Goal: Complete application form

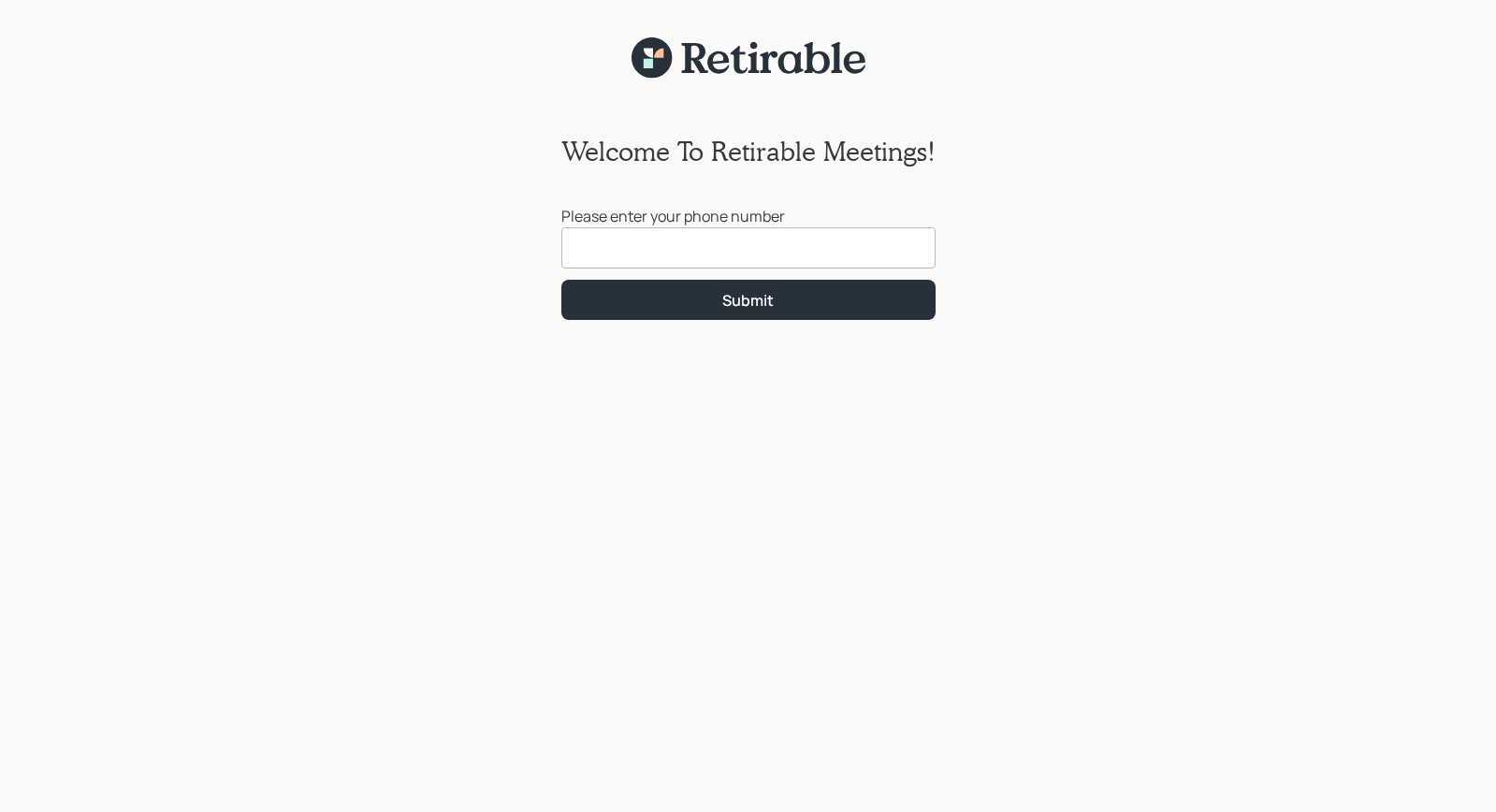
click at [825, 246] on input at bounding box center [748, 248] width 374 height 41
click at [579, 251] on input "886328262" at bounding box center [748, 248] width 374 height 41
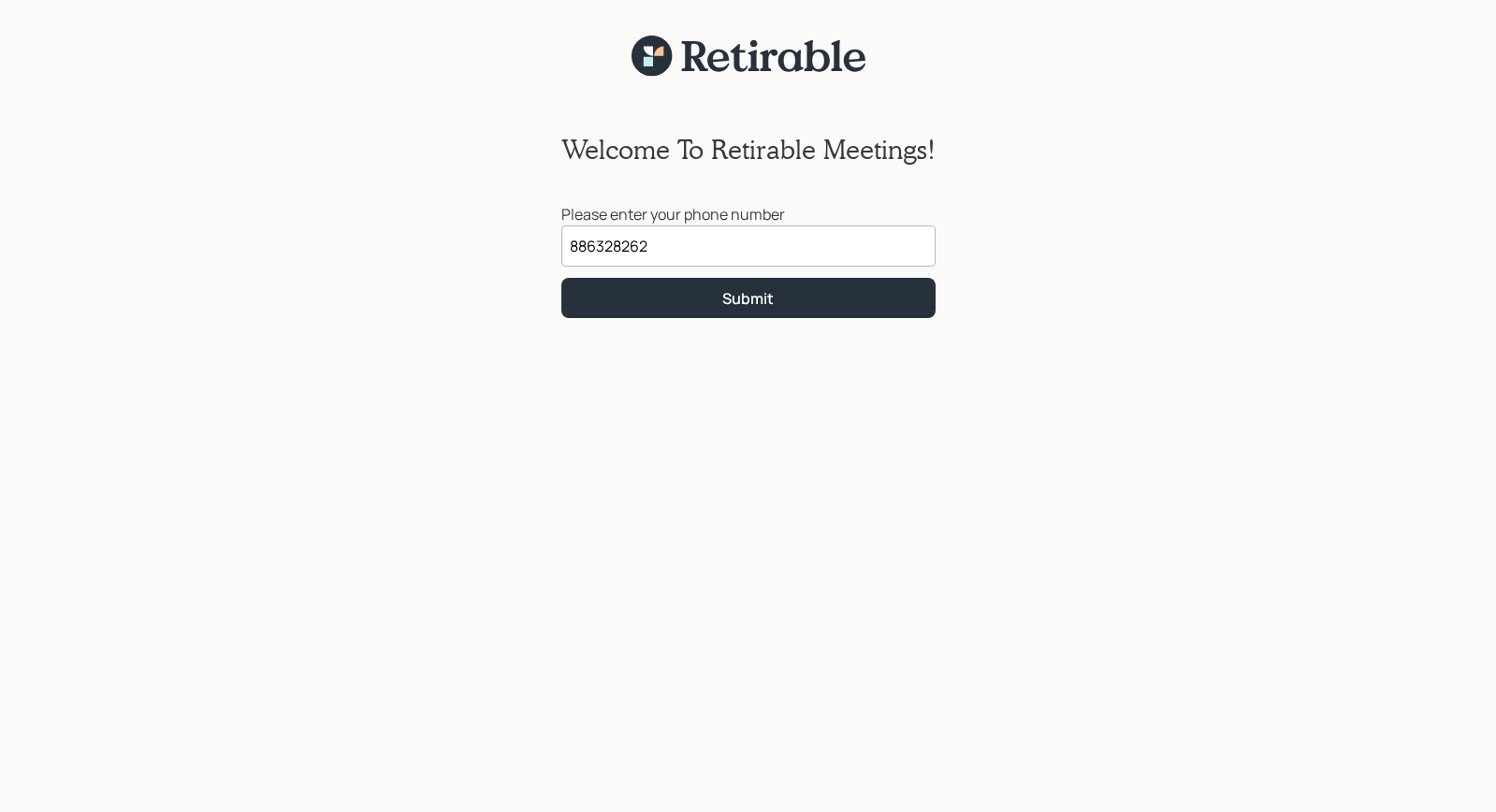
scroll to position [1, 0]
click at [579, 248] on input "886328262" at bounding box center [748, 247] width 374 height 41
click at [659, 247] on input "[PHONE_NUMBER]" at bounding box center [748, 247] width 374 height 41
click at [629, 245] on input "818632822" at bounding box center [748, 247] width 374 height 41
click at [625, 248] on input "818632802" at bounding box center [748, 247] width 374 height 41
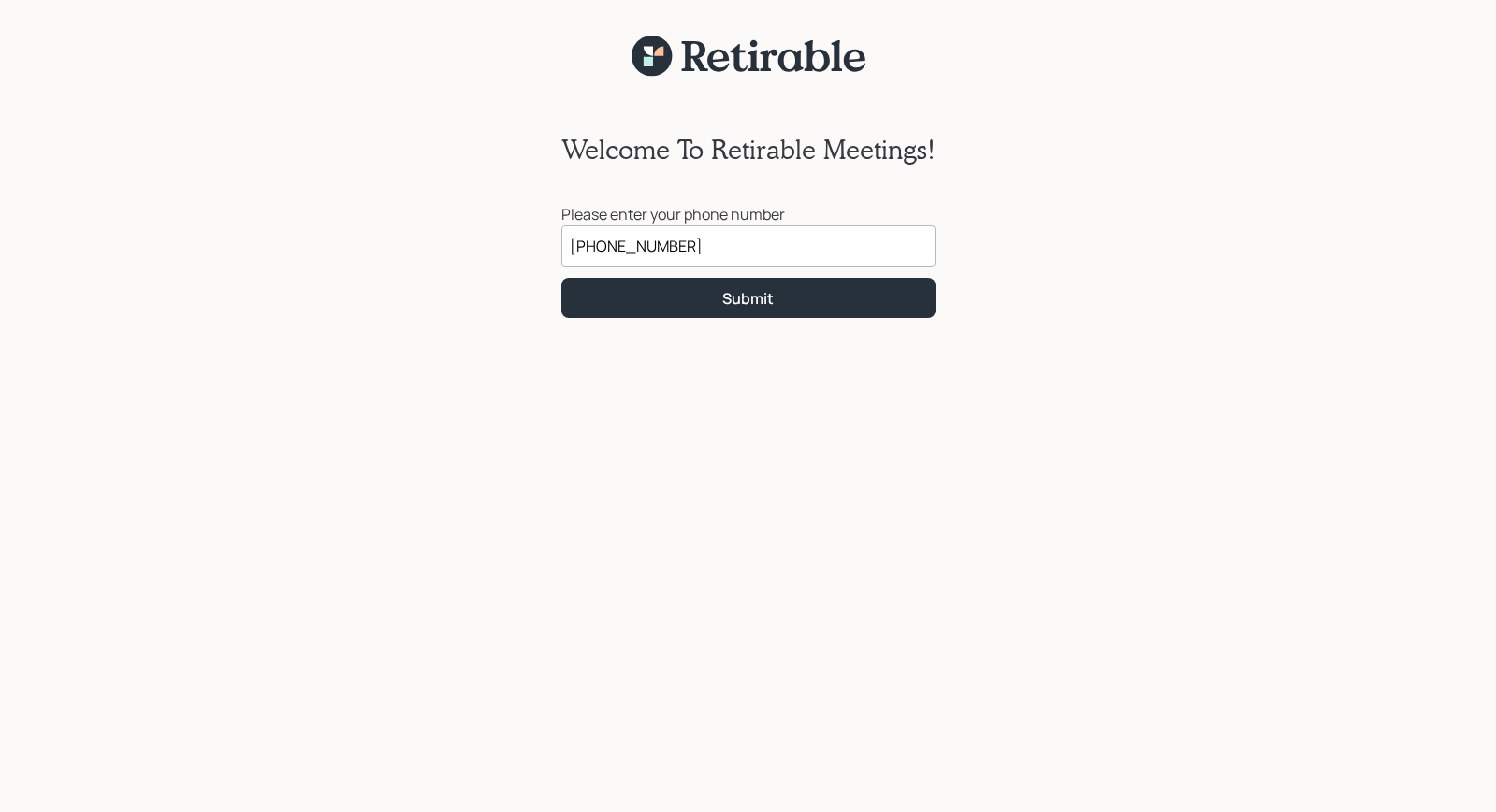
scroll to position [0, 0]
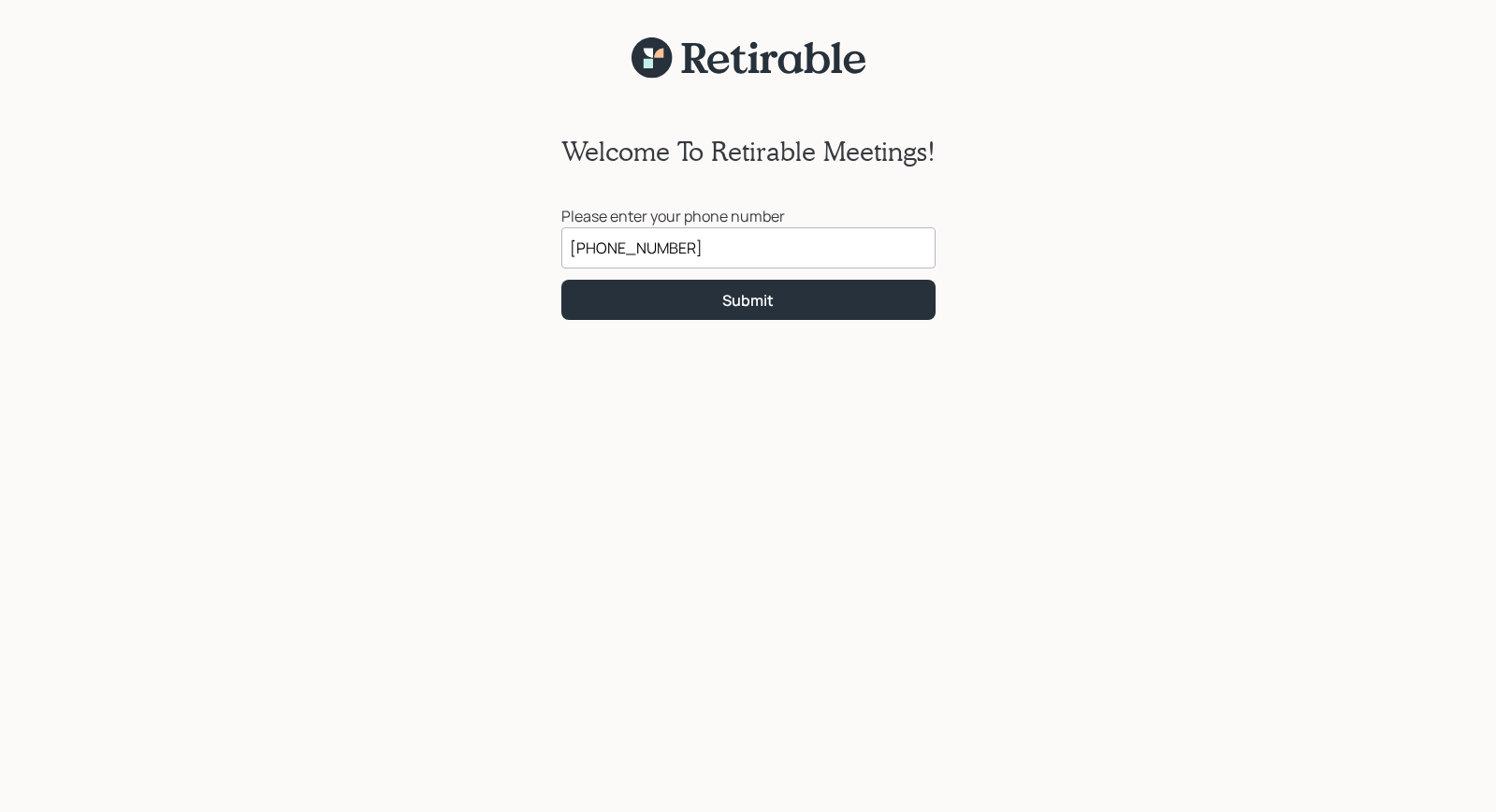
type input "[PHONE_NUMBER]"
click at [746, 300] on div "Submit" at bounding box center [747, 300] width 52 height 21
click at [610, 252] on input at bounding box center [748, 248] width 374 height 41
type input "[PHONE_NUMBER]"
drag, startPoint x: 676, startPoint y: 244, endPoint x: 563, endPoint y: 245, distance: 113.0
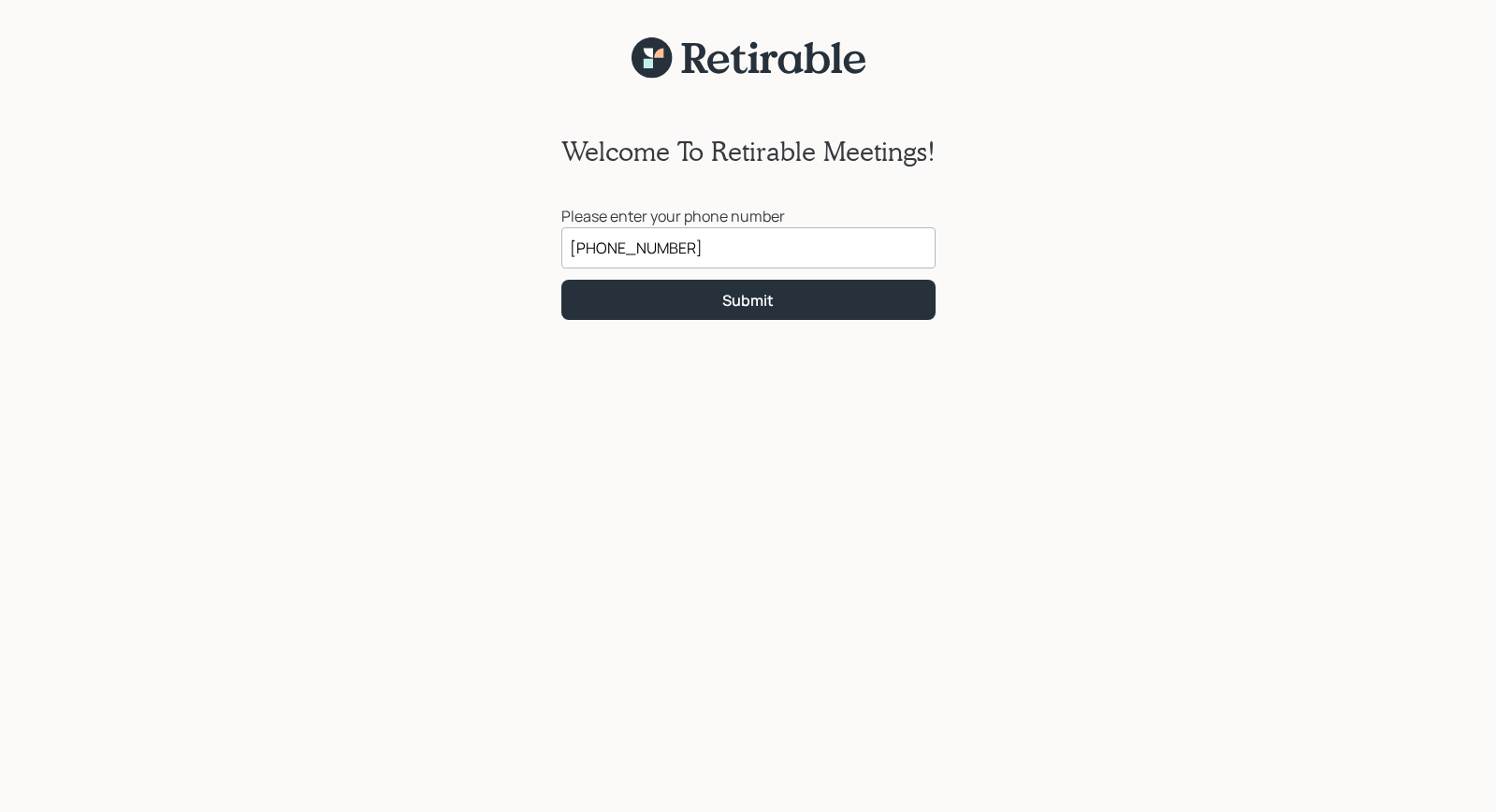
click at [563, 245] on input "[PHONE_NUMBER]" at bounding box center [748, 248] width 374 height 41
